Goal: Navigation & Orientation: Find specific page/section

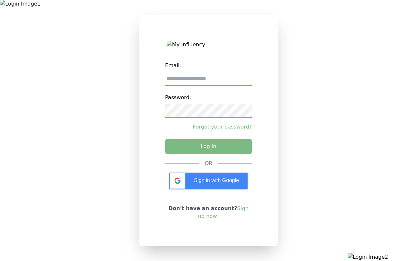
click at [208, 81] on input "email" at bounding box center [208, 79] width 87 height 14
type input "**********"
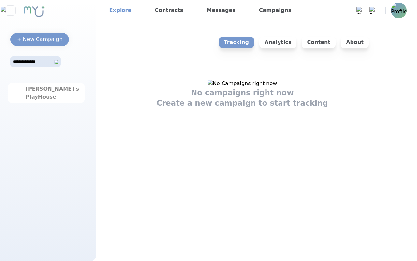
click at [118, 10] on link "Explore" at bounding box center [120, 10] width 27 height 10
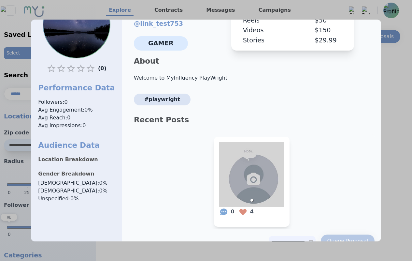
scroll to position [68, 0]
